Goal: Information Seeking & Learning: Learn about a topic

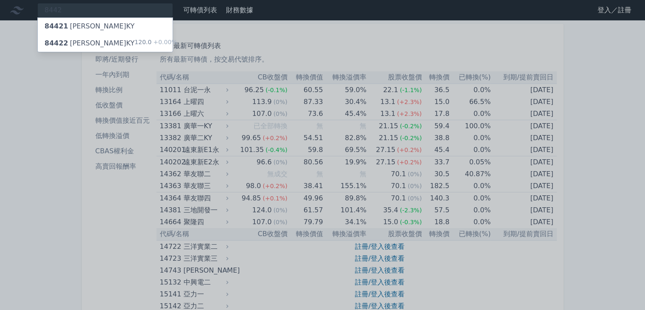
type input "8442"
click at [88, 44] on div "84422 威宏二KY" at bounding box center [90, 43] width 90 height 10
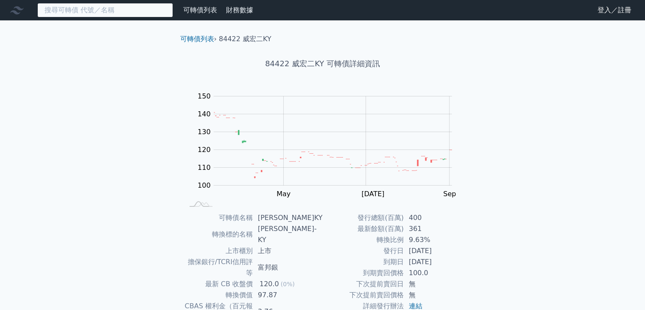
click at [70, 17] on input at bounding box center [105, 10] width 136 height 14
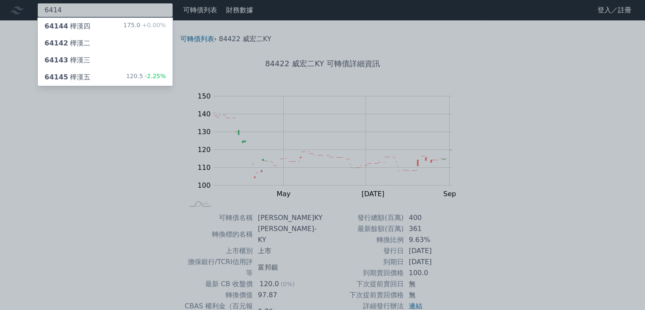
type input "6414"
click at [93, 77] on div "64145 樺漢五 120.5 -2.25%" at bounding box center [105, 77] width 135 height 17
